Goal: Navigation & Orientation: Find specific page/section

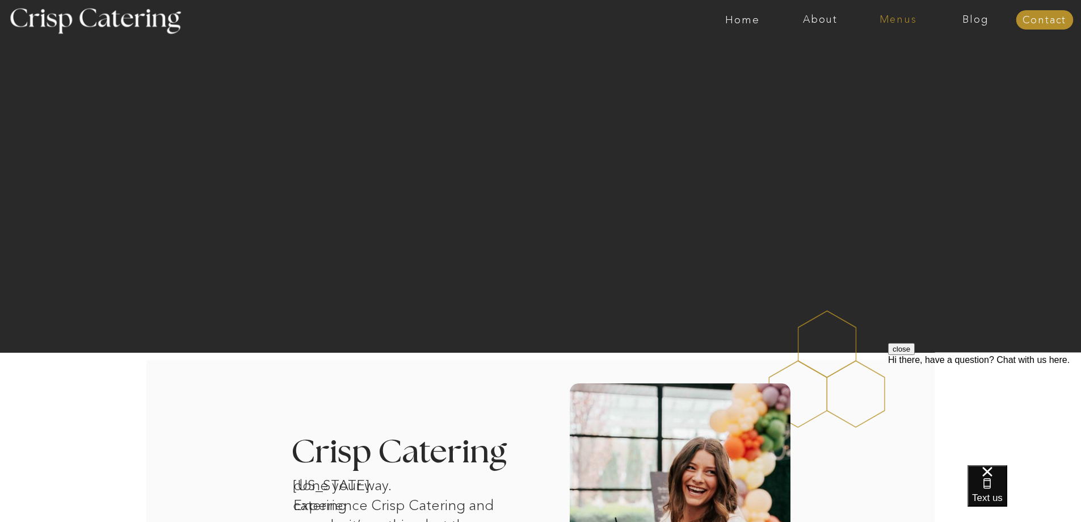
click at [884, 20] on nav "Menus" at bounding box center [898, 19] width 78 height 11
click at [921, 65] on nav "Winter (Sep-Feb)" at bounding box center [897, 66] width 93 height 11
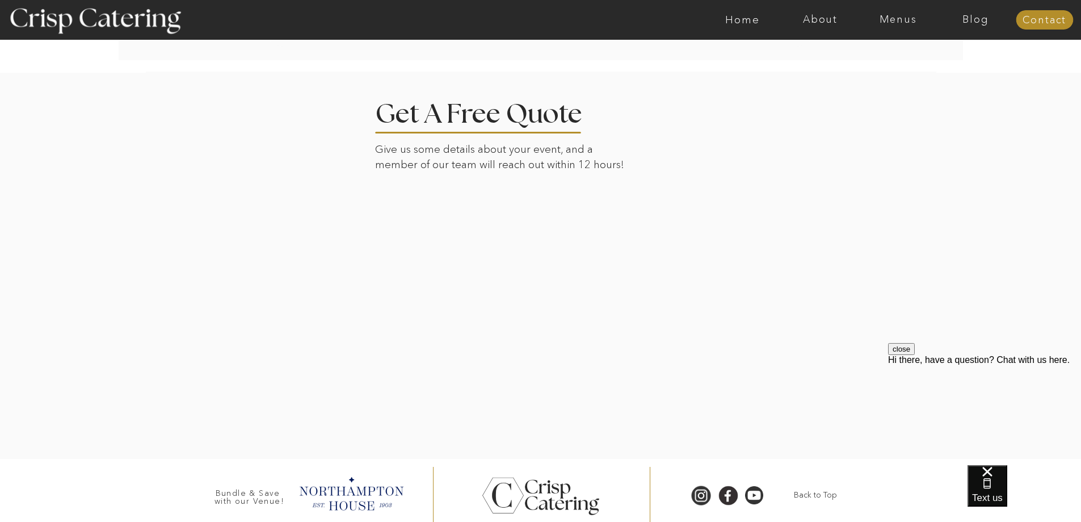
scroll to position [2590, 0]
